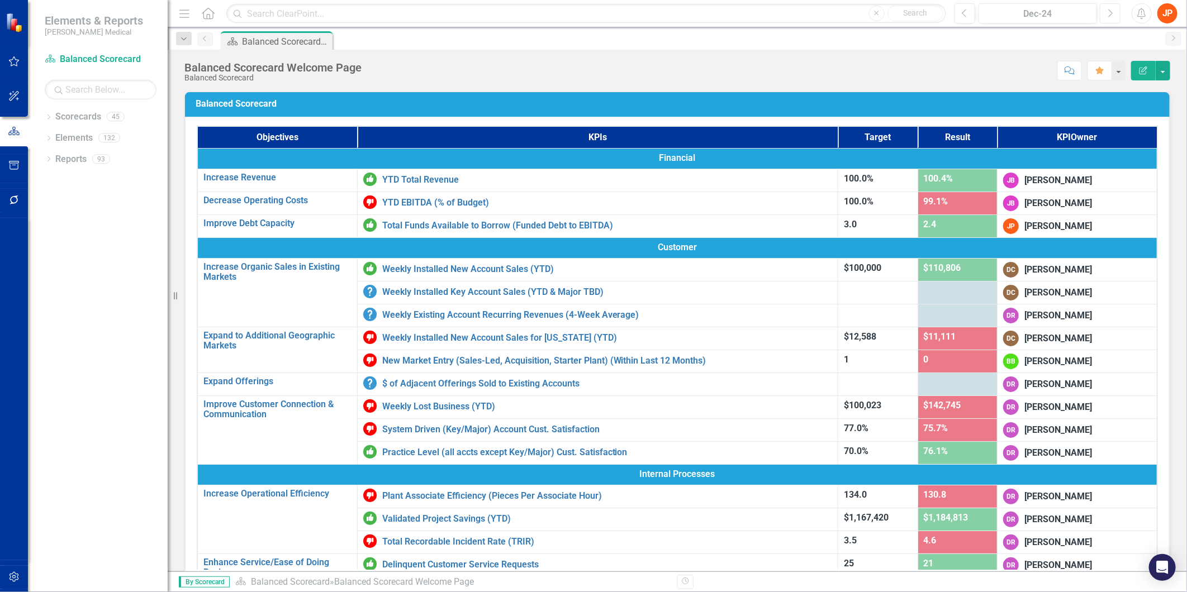
click at [1112, 18] on button "Next" at bounding box center [1109, 13] width 21 height 20
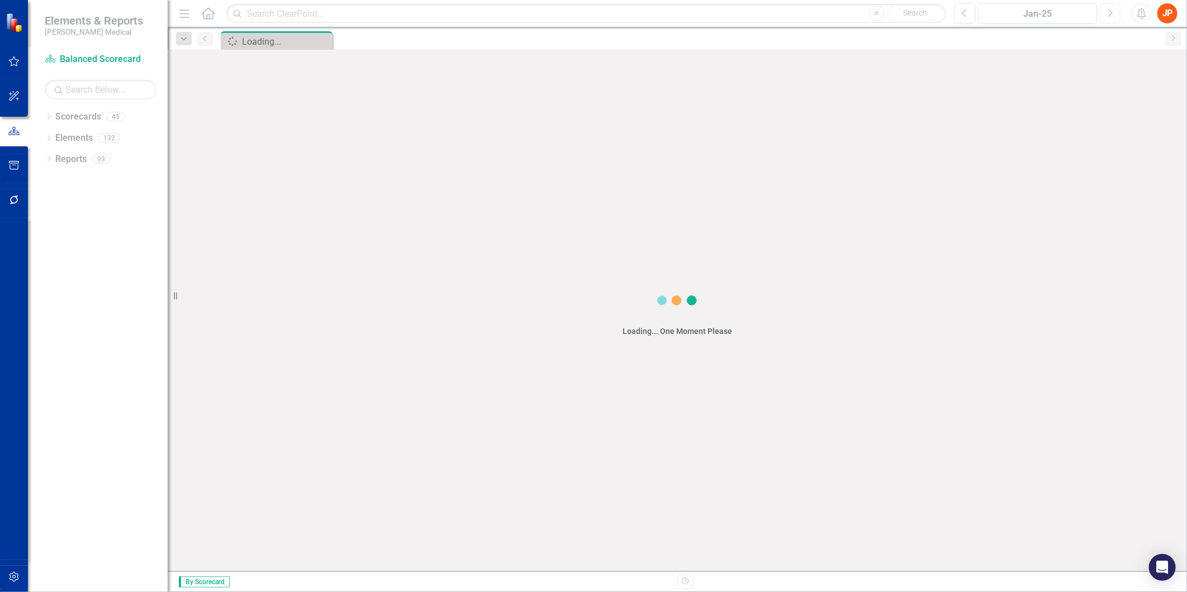
click at [1112, 18] on button "Next" at bounding box center [1109, 13] width 21 height 20
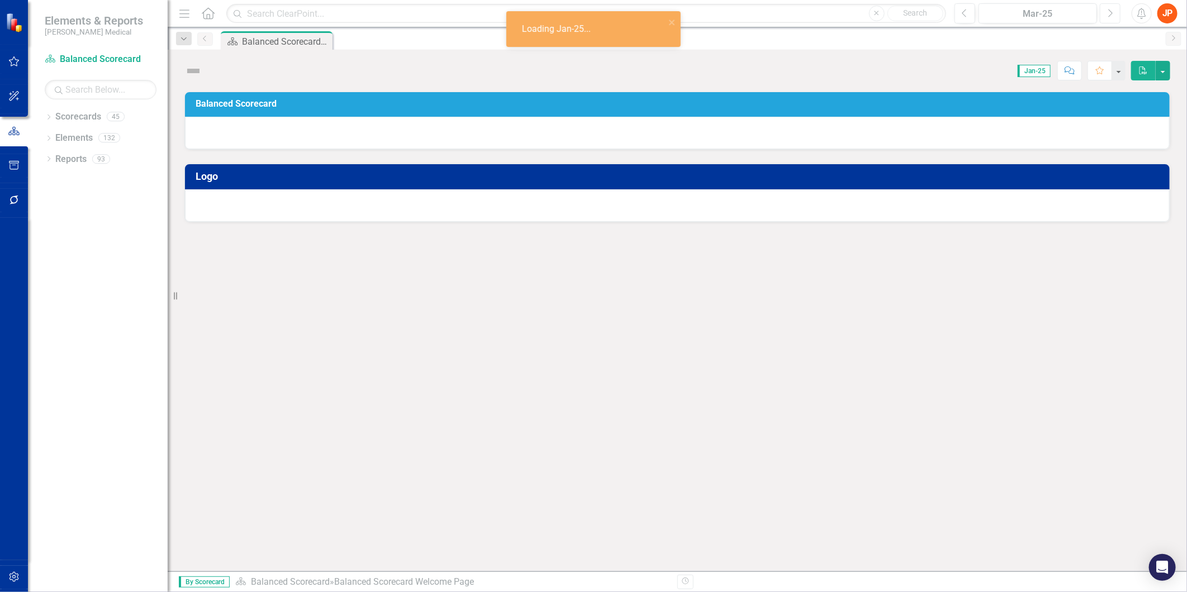
click at [1112, 18] on button "Next" at bounding box center [1109, 13] width 21 height 20
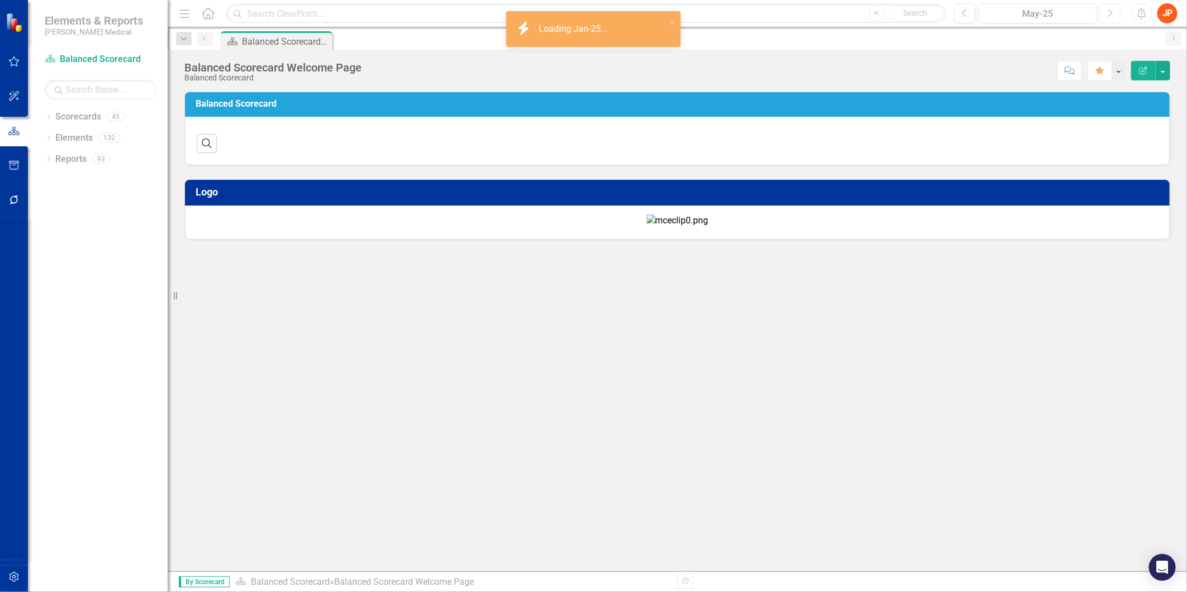
click at [1112, 18] on button "Next" at bounding box center [1109, 13] width 21 height 20
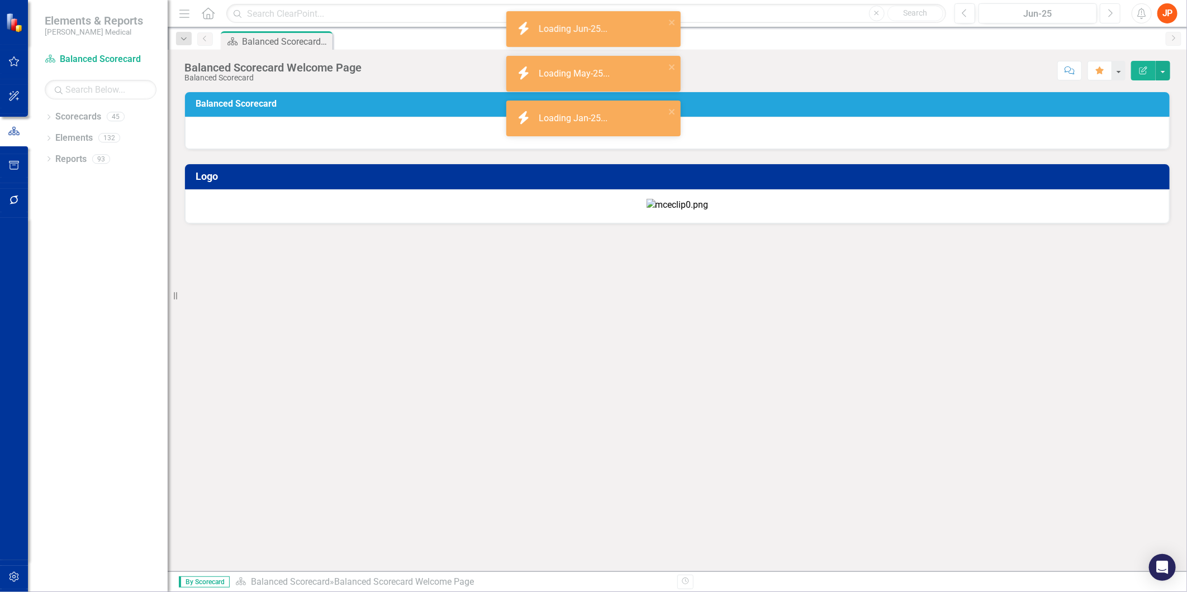
click at [1112, 18] on button "Next" at bounding box center [1109, 13] width 21 height 20
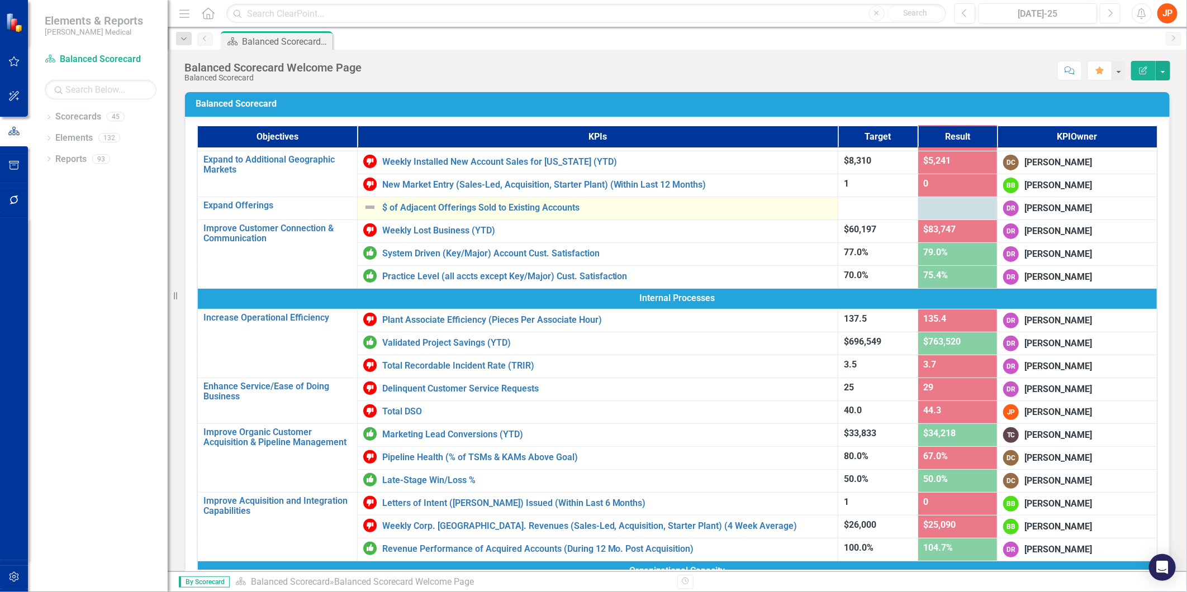
scroll to position [186, 0]
